Goal: Task Accomplishment & Management: Use online tool/utility

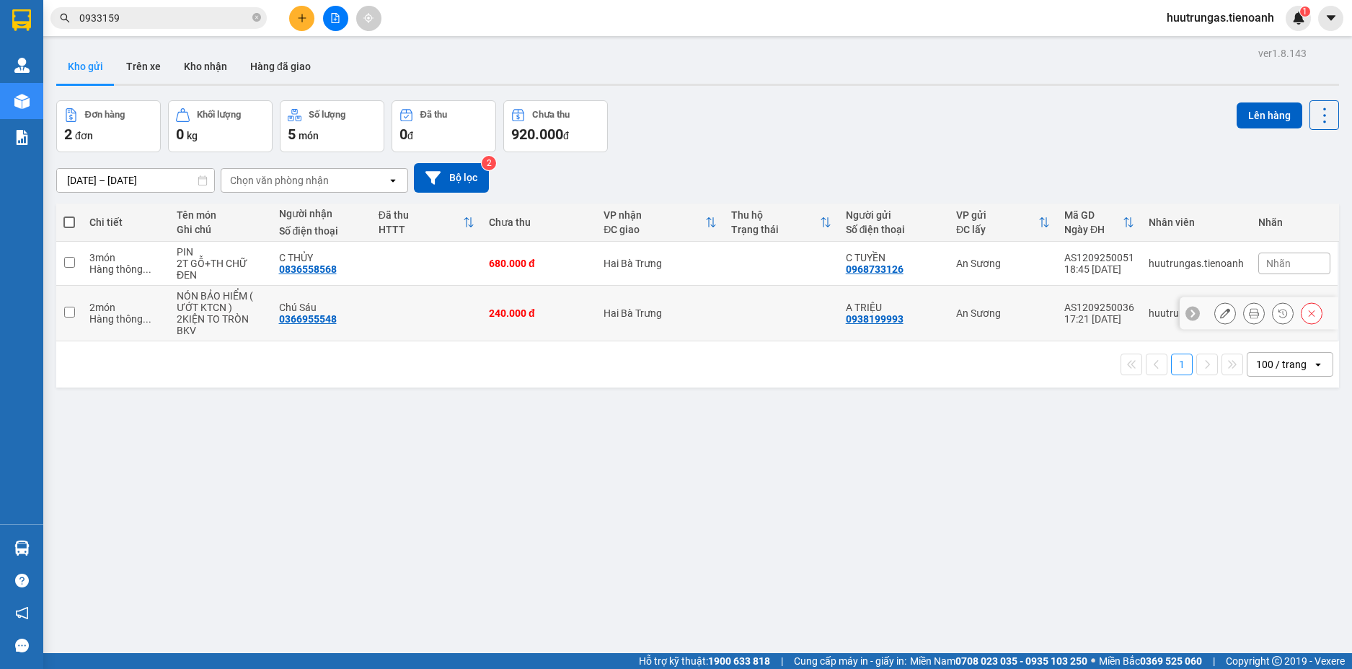
click at [76, 314] on td at bounding box center [69, 314] width 26 height 56
checkbox input "true"
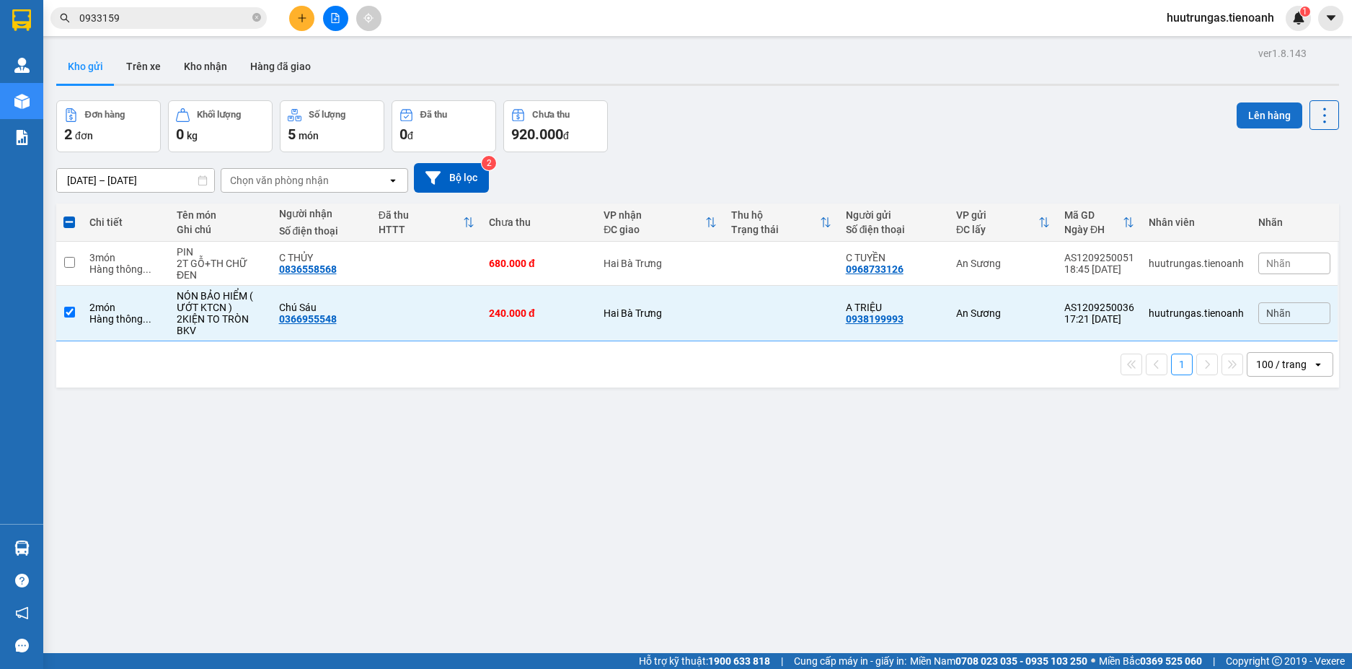
click at [1247, 115] on button "Lên hàng" at bounding box center [1270, 115] width 66 height 26
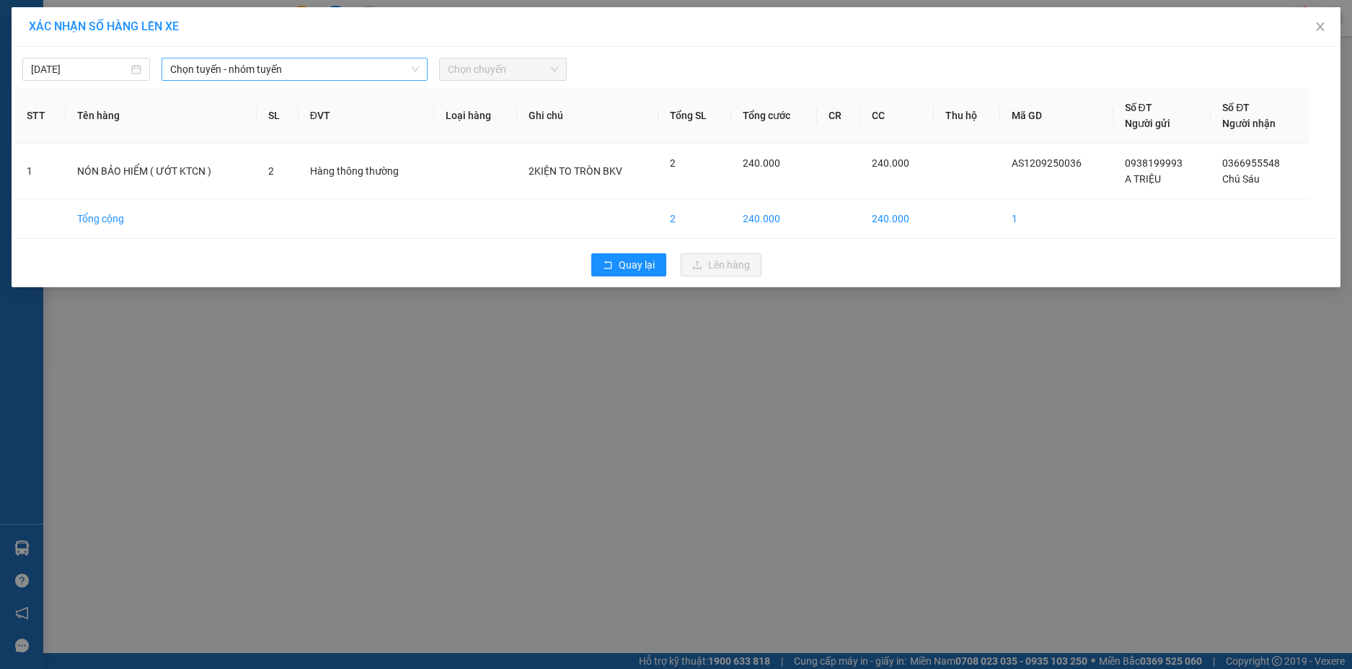
click at [387, 66] on span "Chọn tuyến - nhóm tuyến" at bounding box center [294, 69] width 249 height 22
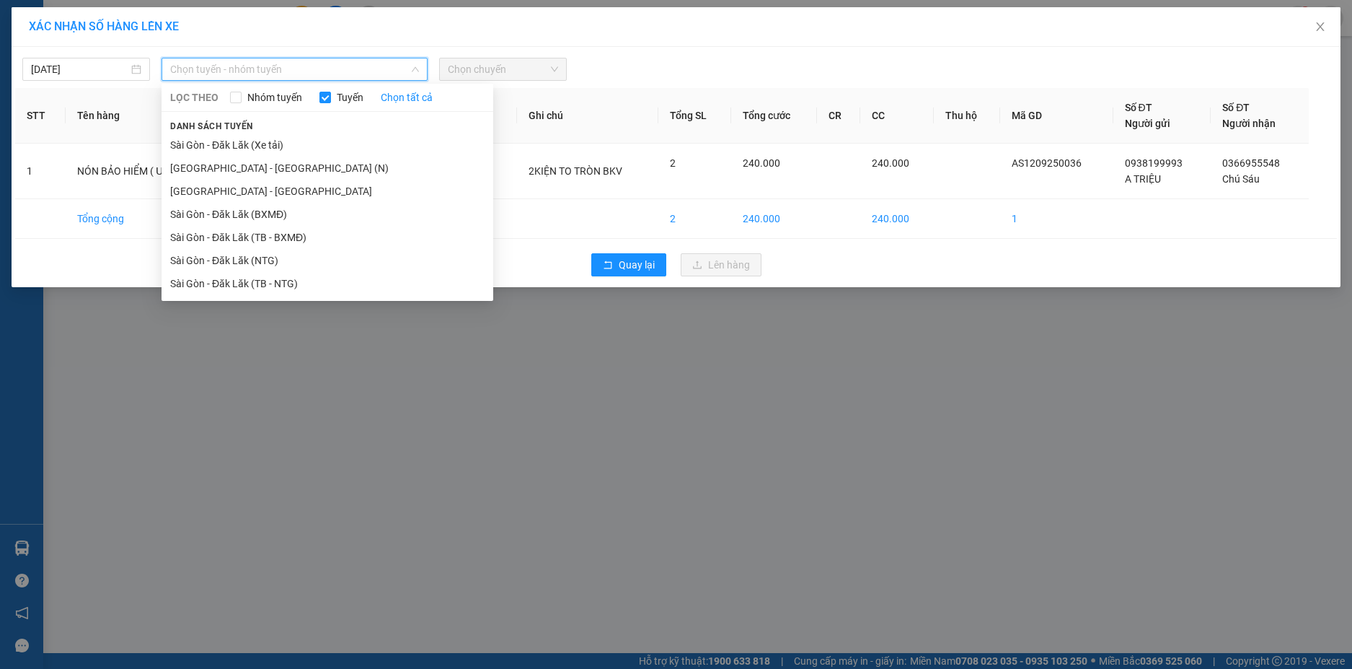
click at [299, 144] on li "Sài Gòn - Đăk Lăk (Xe tải)" at bounding box center [328, 144] width 332 height 23
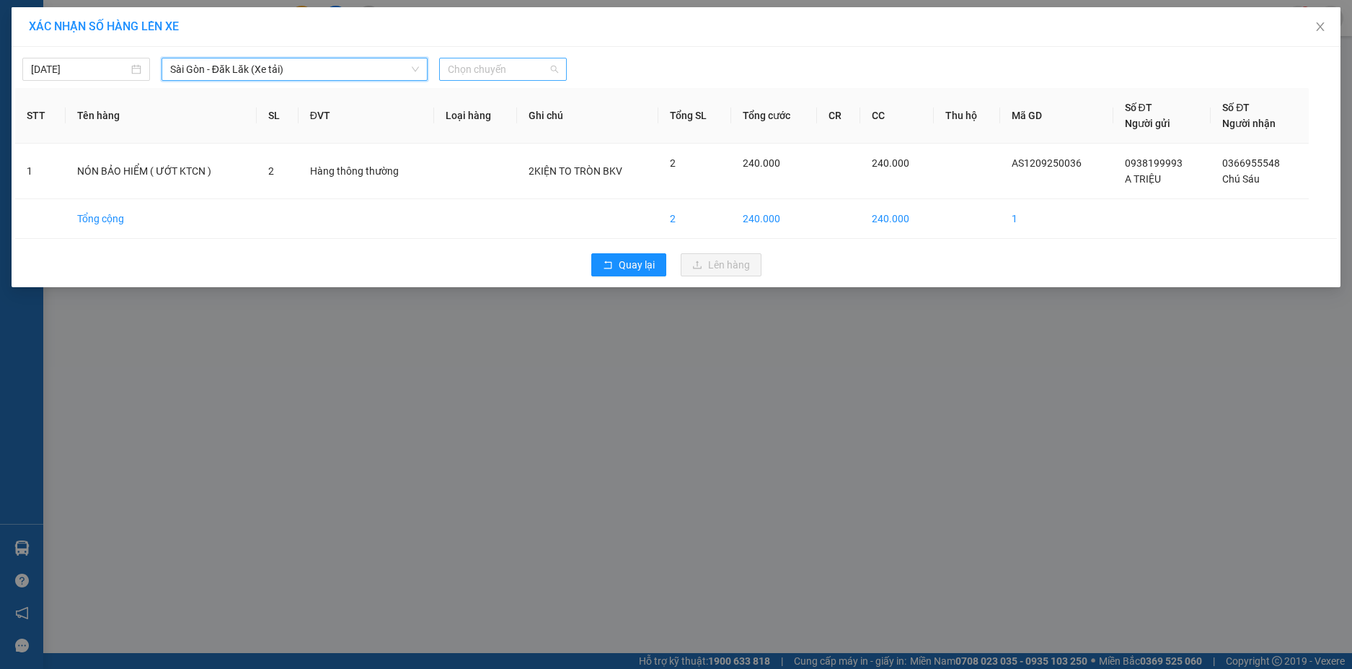
click at [500, 69] on span "Chọn chuyến" at bounding box center [503, 69] width 110 height 22
click at [502, 119] on div "22:00 - 50H-148.79" at bounding box center [504, 121] width 113 height 16
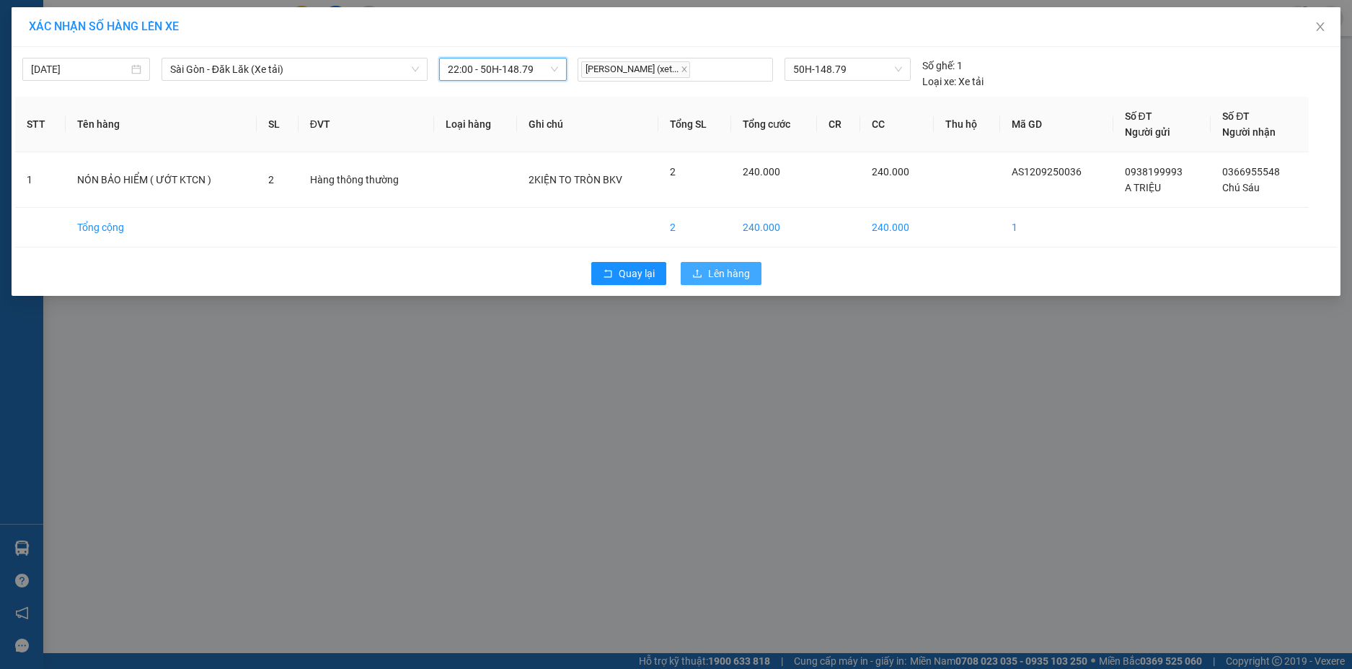
click at [721, 271] on span "Lên hàng" at bounding box center [729, 273] width 42 height 16
